Goal: Check status

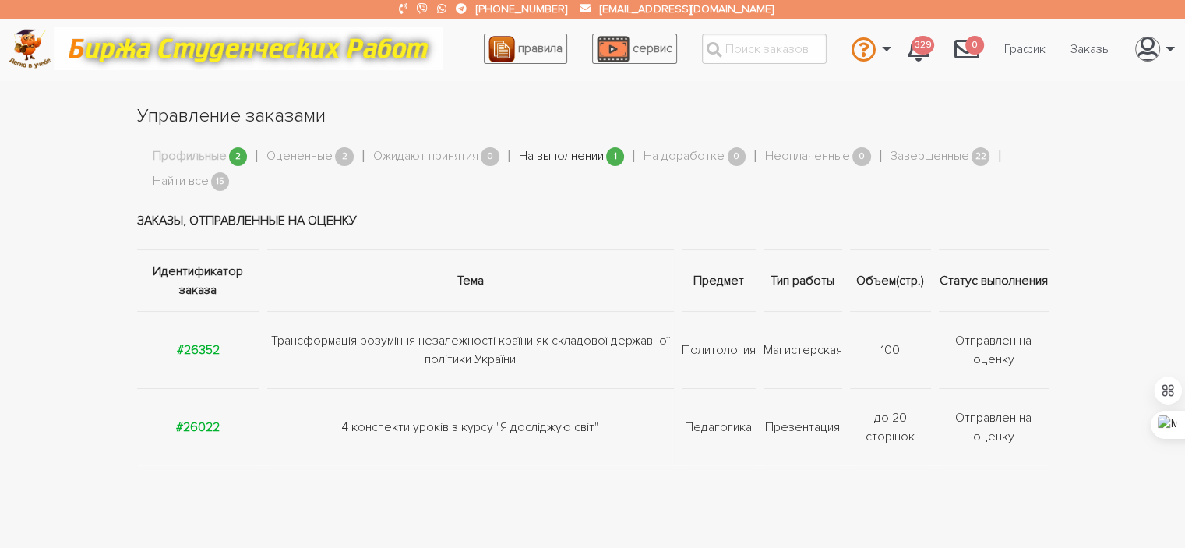
click at [559, 149] on link "На выполнении" at bounding box center [561, 156] width 85 height 20
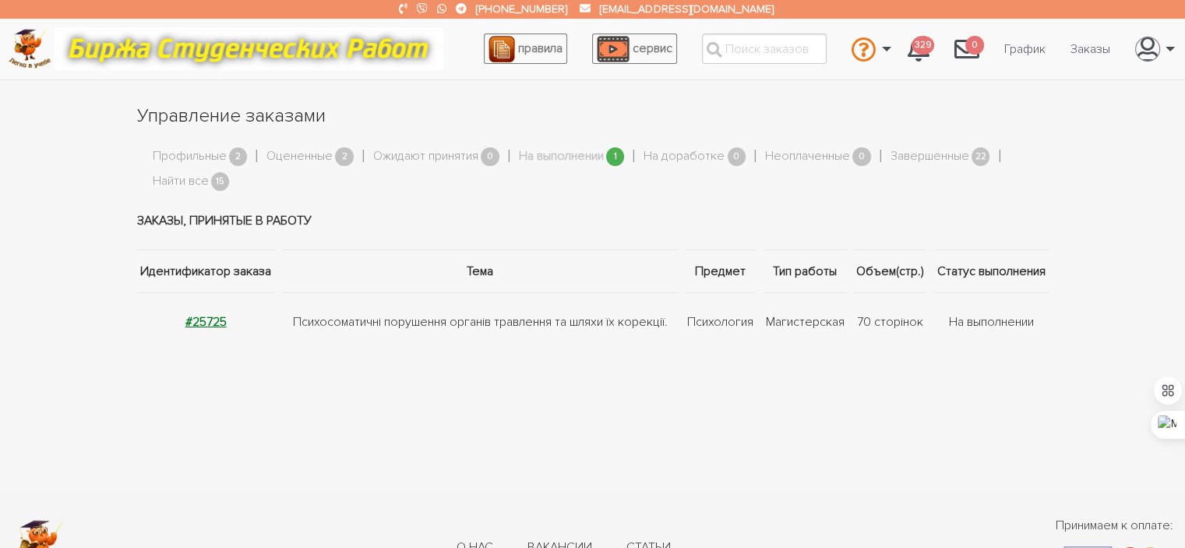
click at [193, 320] on strong "#25725" at bounding box center [205, 322] width 41 height 16
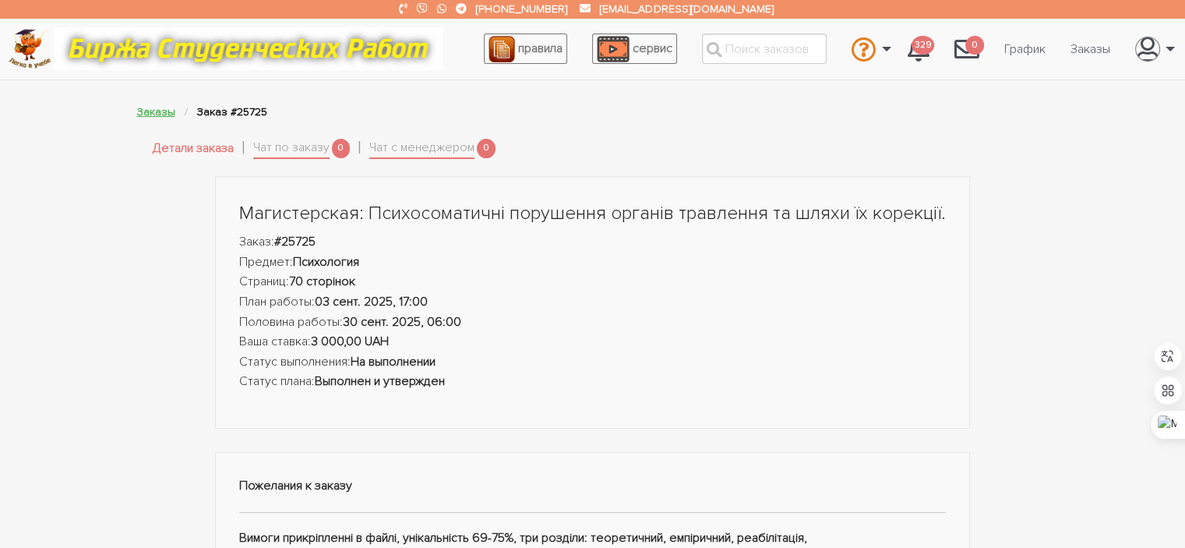
click at [148, 109] on link "Заказы" at bounding box center [156, 111] width 38 height 13
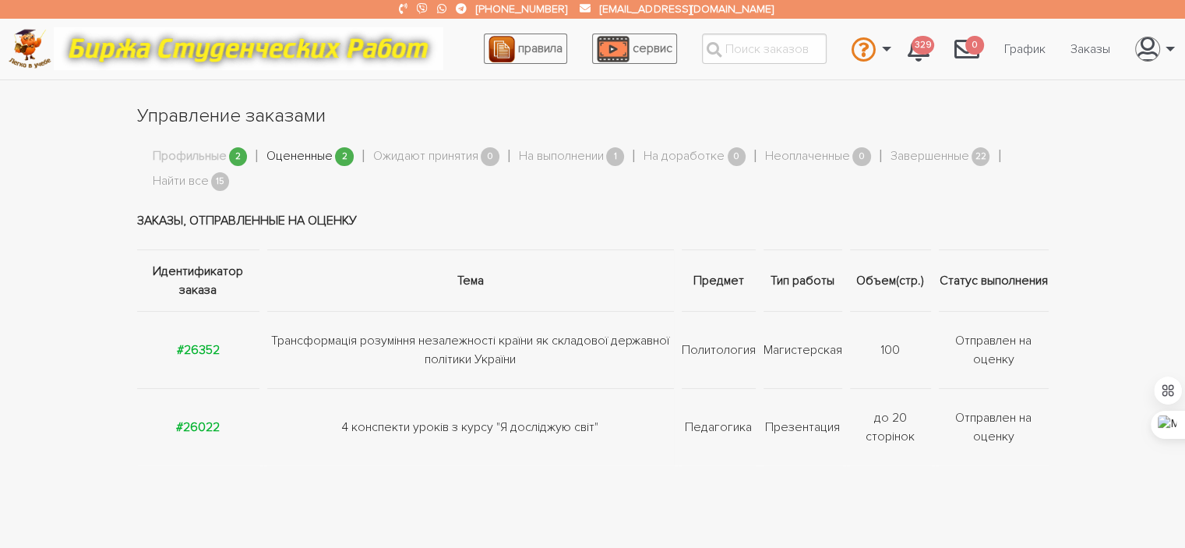
click at [284, 155] on link "Оцененные" at bounding box center [299, 156] width 66 height 20
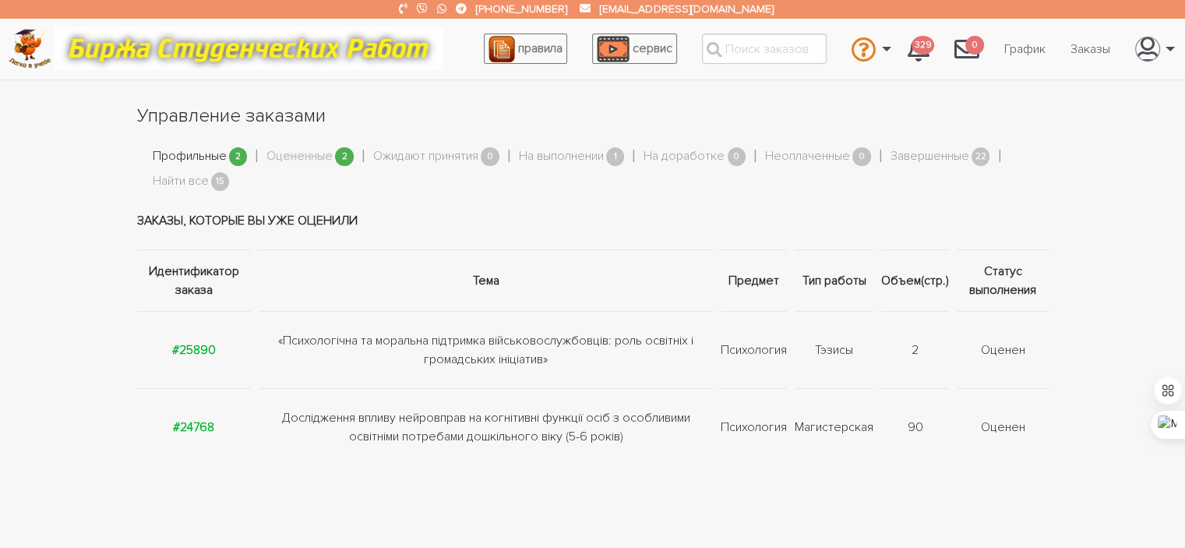
click at [224, 155] on link "Профильные" at bounding box center [190, 156] width 74 height 20
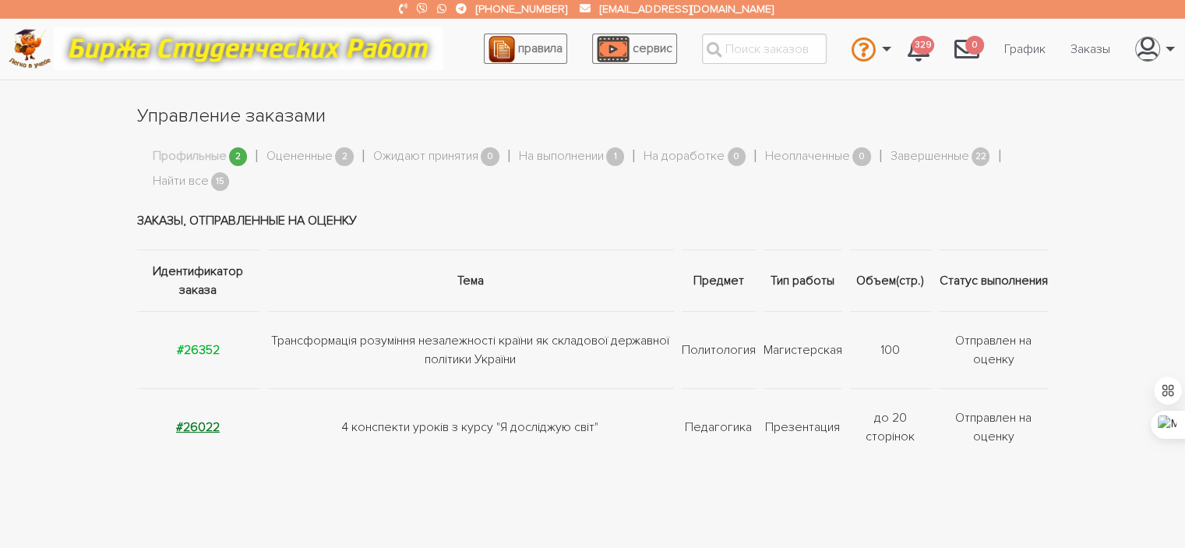
click at [193, 421] on strong "#26022" at bounding box center [198, 427] width 44 height 16
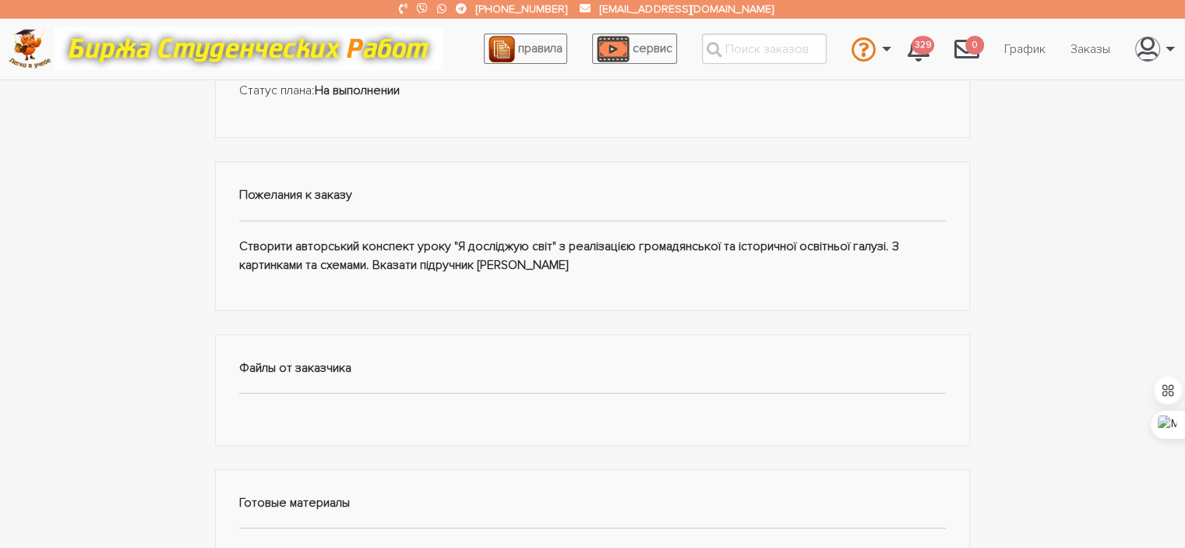
scroll to position [262, 0]
